Goal: Task Accomplishment & Management: Manage account settings

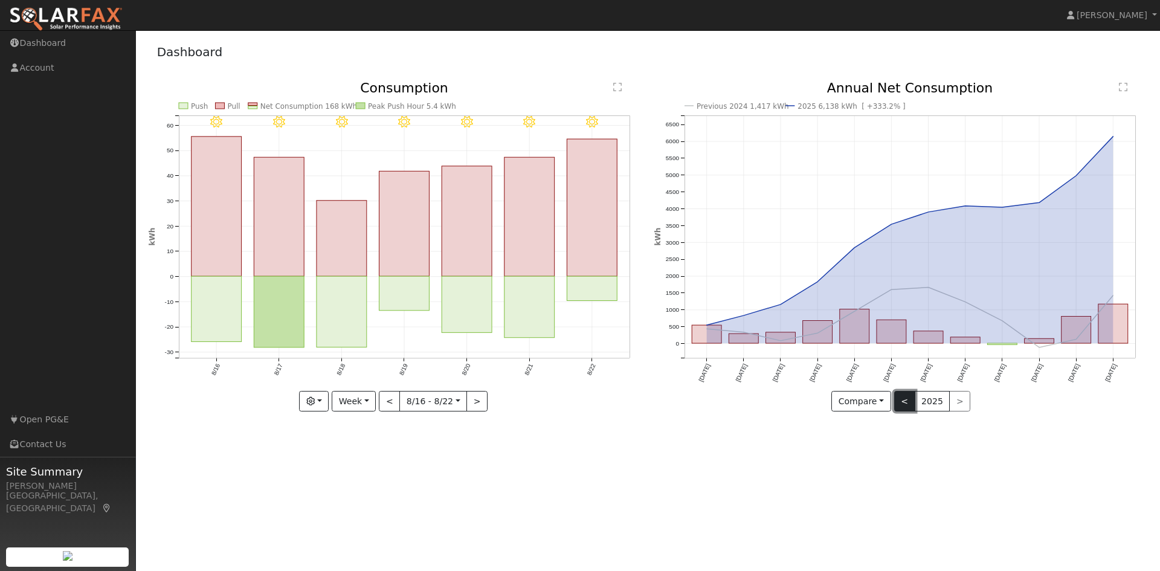
click at [906, 399] on button "<" at bounding box center [904, 401] width 21 height 21
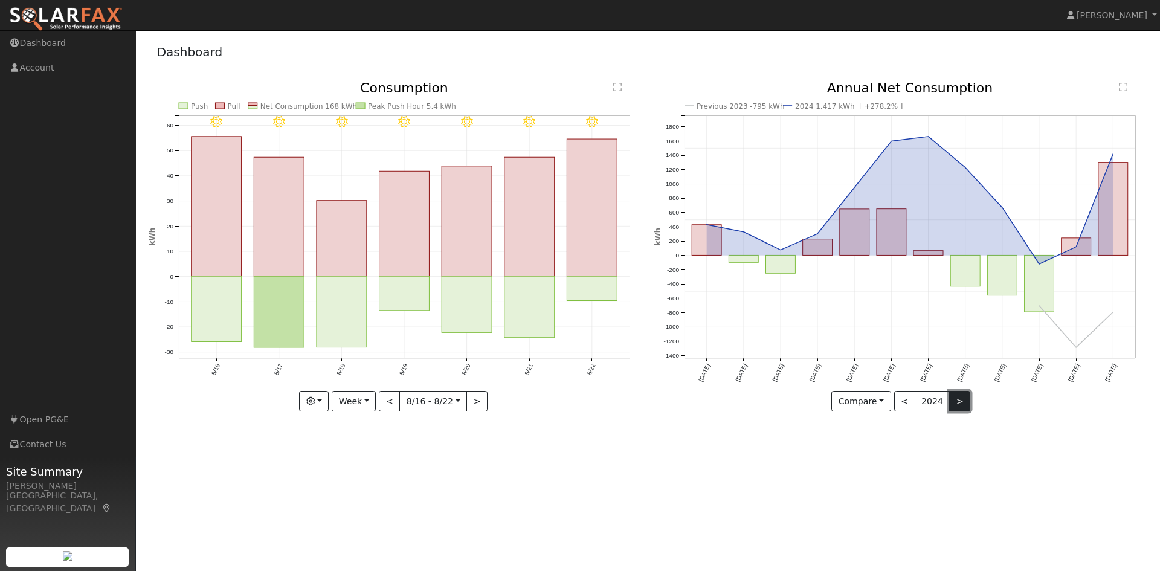
click at [959, 399] on button ">" at bounding box center [959, 401] width 21 height 21
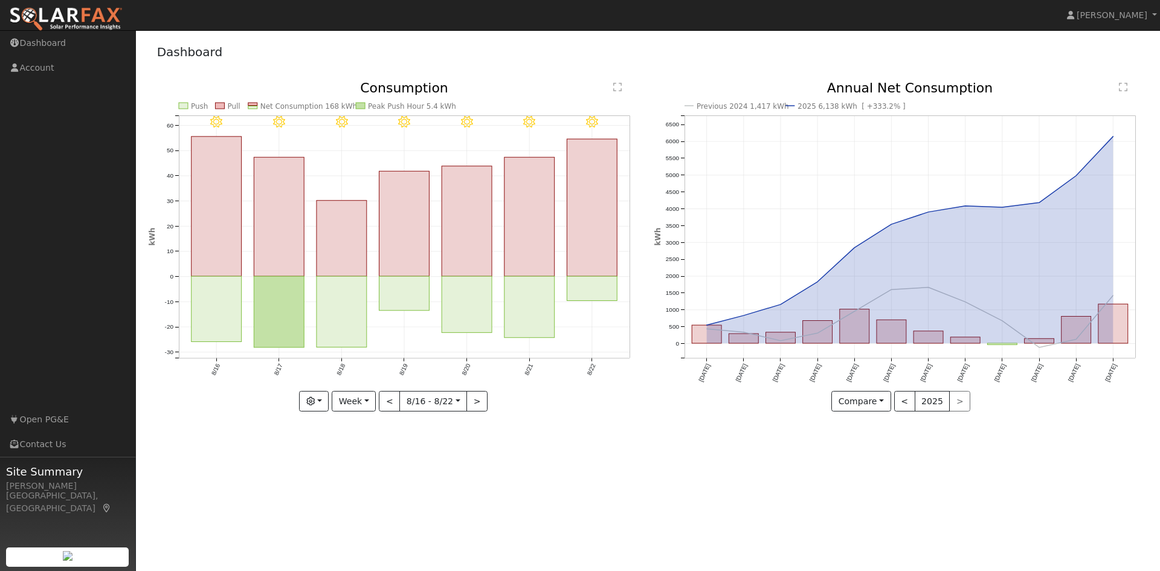
click at [960, 403] on div "< 2025 >" at bounding box center [932, 401] width 77 height 21
click at [959, 402] on div "< 2025 >" at bounding box center [932, 401] width 77 height 21
click at [902, 399] on button "<" at bounding box center [904, 401] width 21 height 21
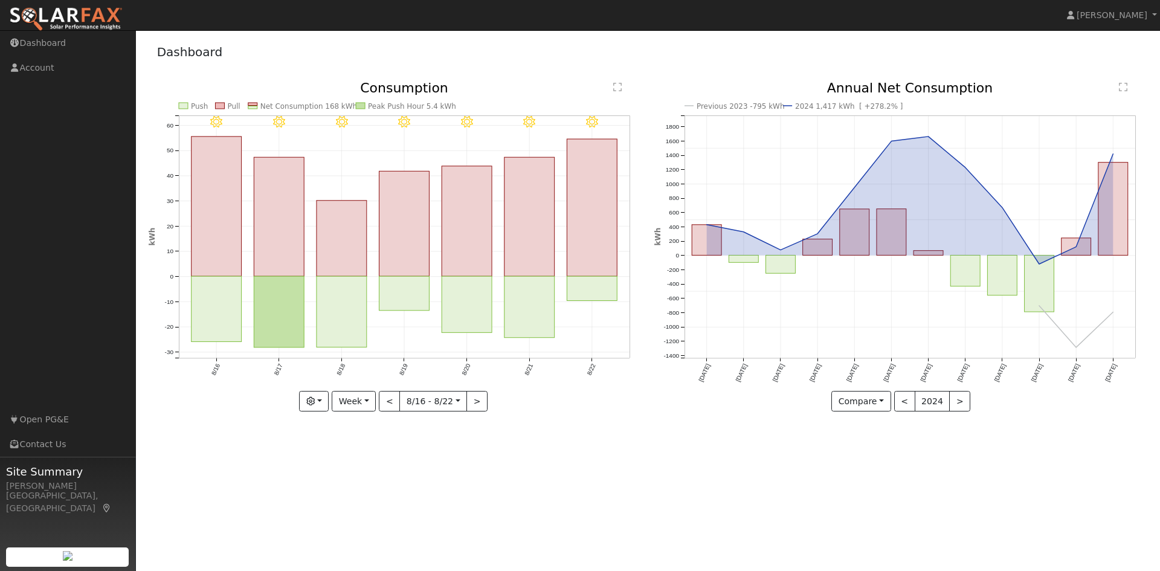
click at [250, 105] on rect at bounding box center [252, 104] width 9 height 2
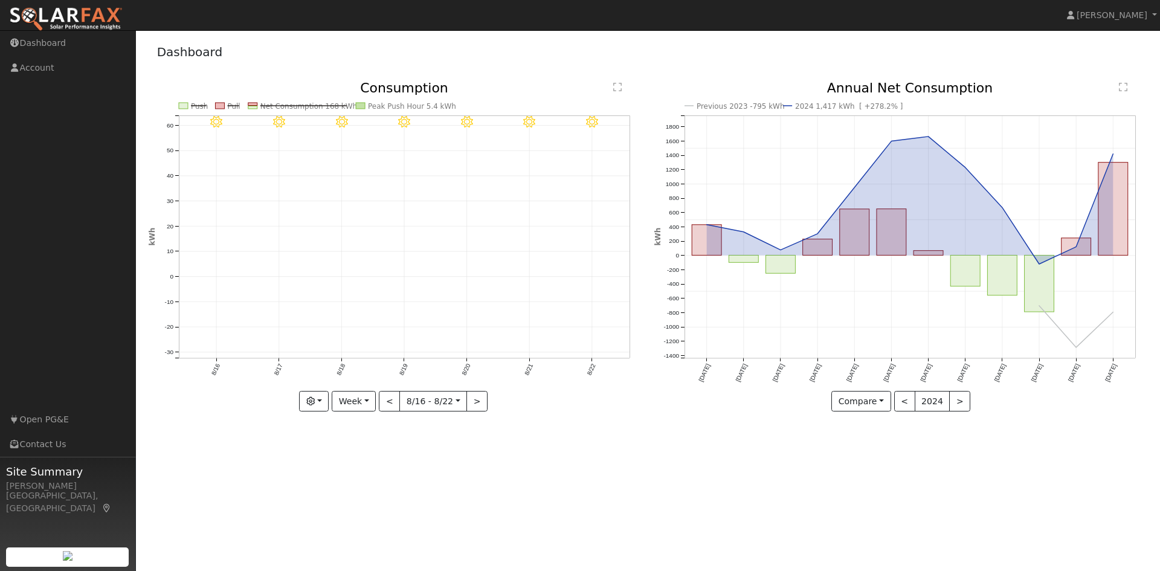
click at [312, 109] on text "Net Consumption 168 kWh" at bounding box center [308, 106] width 97 height 8
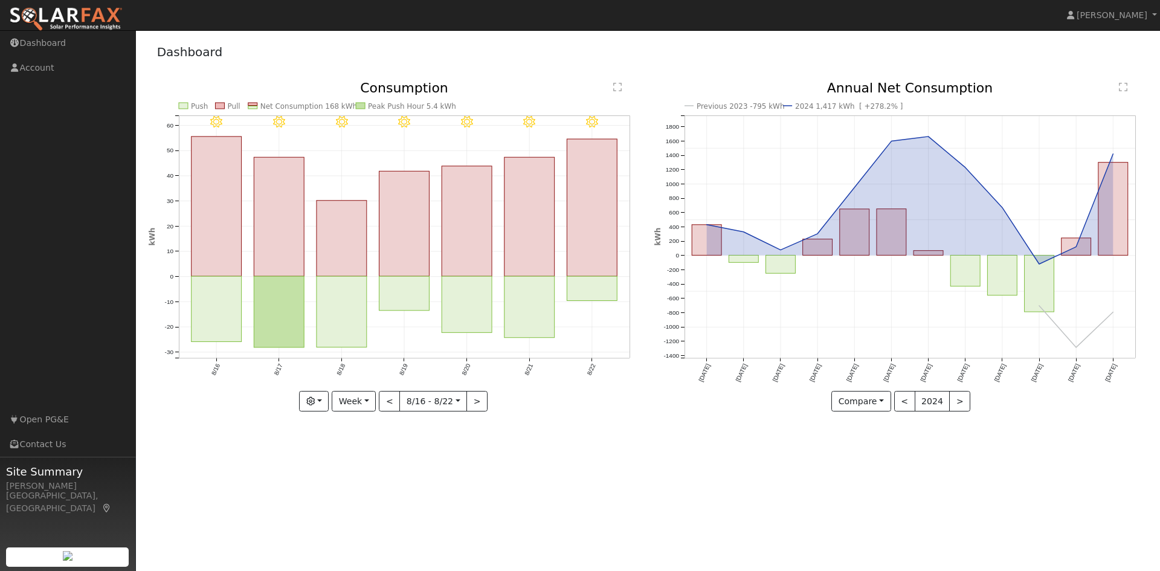
click at [277, 122] on icon at bounding box center [279, 122] width 12 height 12
click at [345, 126] on icon at bounding box center [341, 122] width 12 height 12
click at [41, 419] on link "Open PG&E" at bounding box center [68, 419] width 136 height 25
click at [34, 68] on link "Account" at bounding box center [68, 68] width 136 height 25
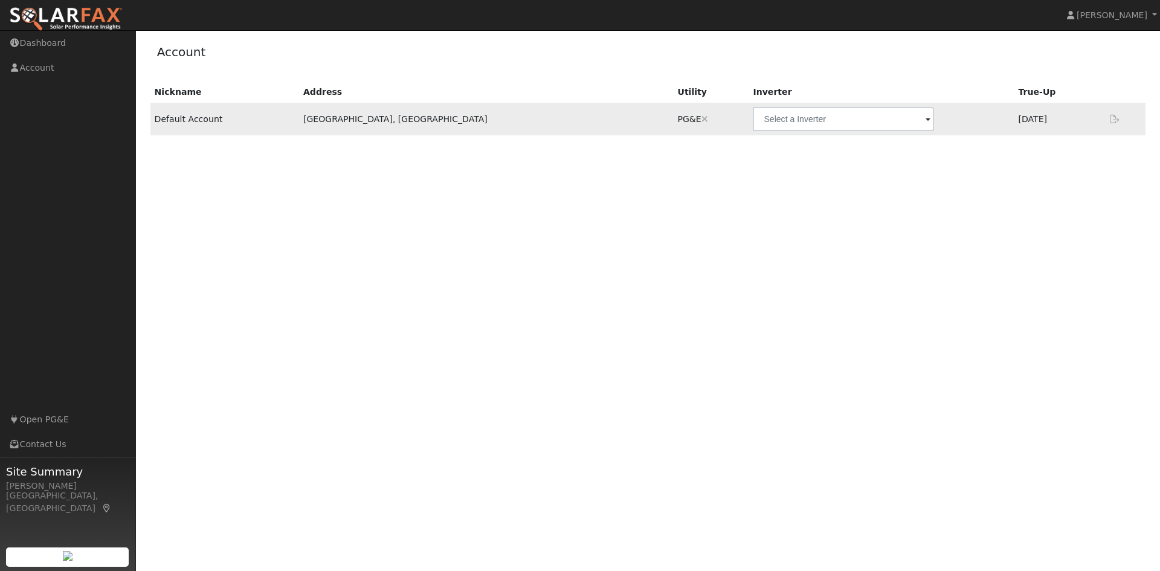
click at [925, 120] on span at bounding box center [927, 120] width 5 height 14
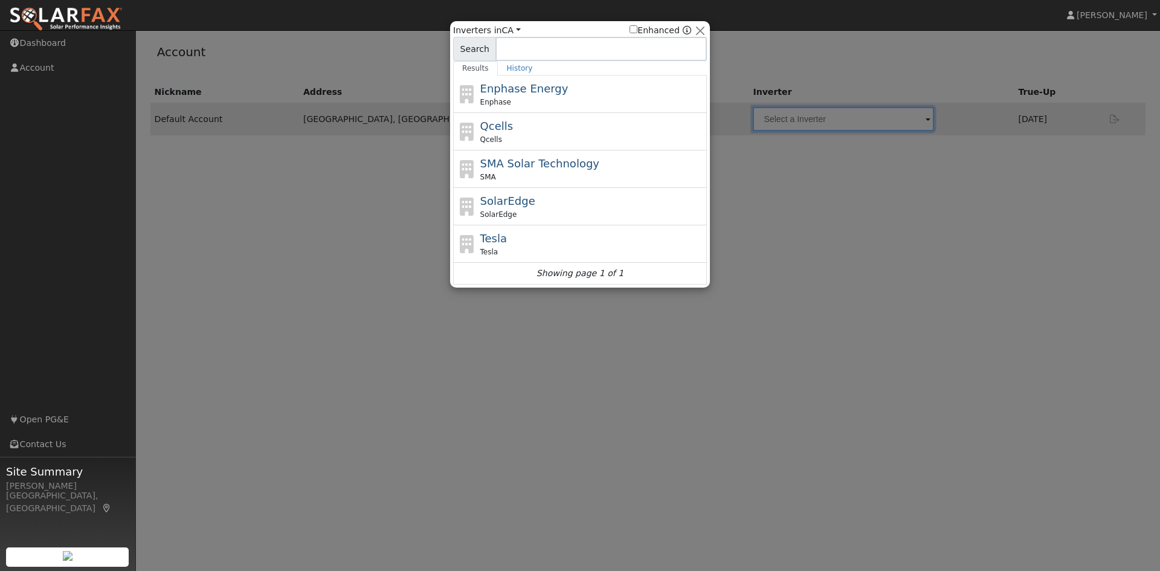
click at [599, 298] on div at bounding box center [580, 285] width 1160 height 571
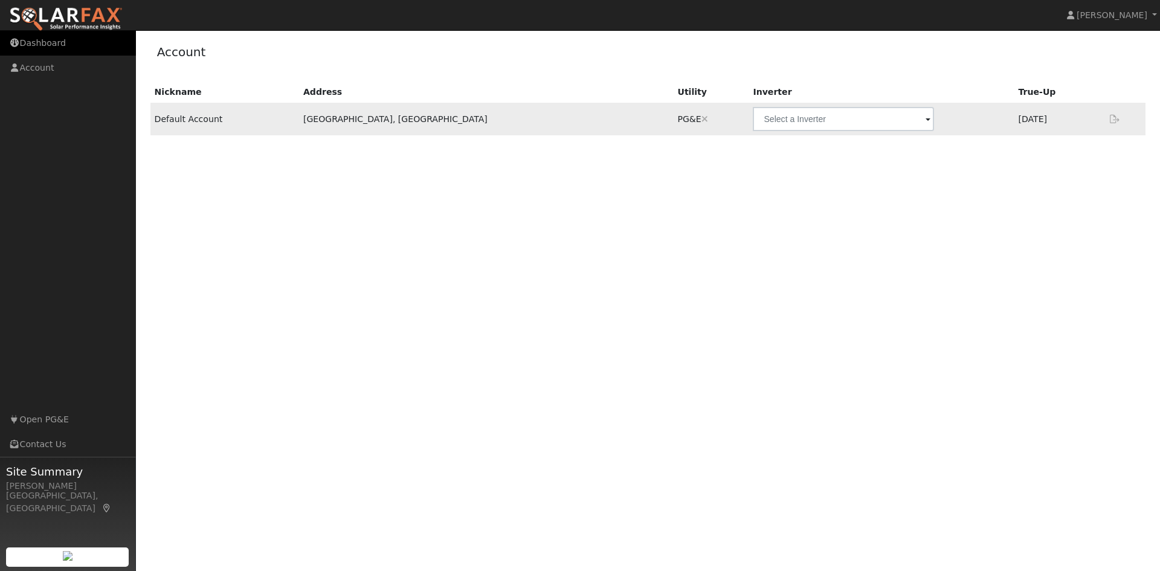
click at [37, 42] on link "Dashboard" at bounding box center [68, 43] width 136 height 25
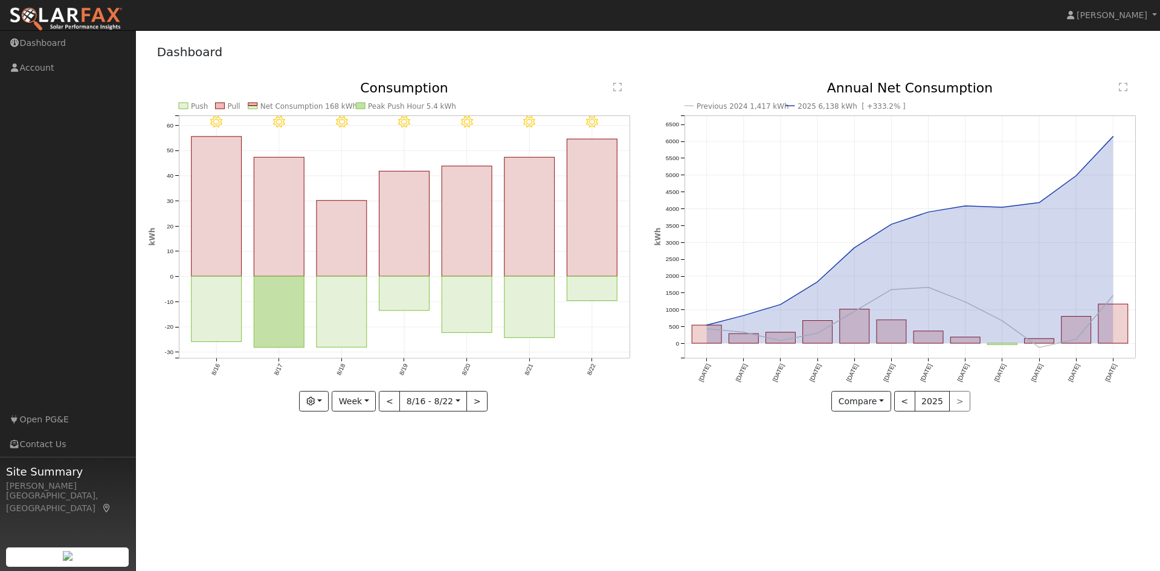
click at [910, 510] on div "User Profile First name Last name Email Email Notifications No Emails No Emails…" at bounding box center [648, 300] width 1024 height 541
